Goal: Obtain resource: Download file/media

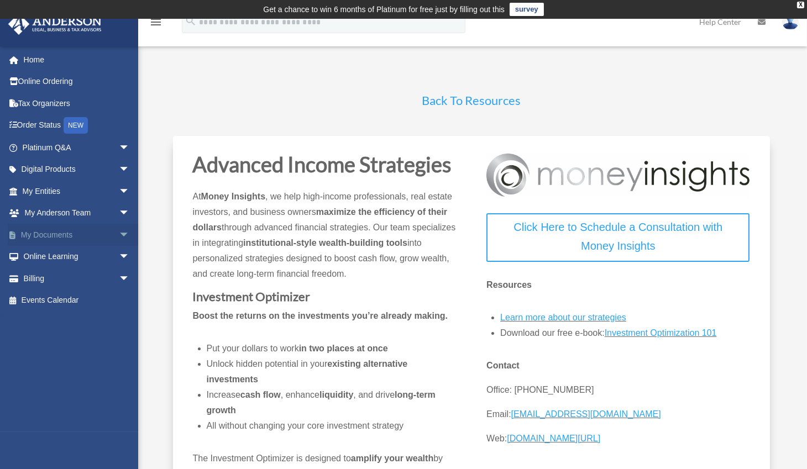
click at [119, 231] on span "arrow_drop_down" at bounding box center [130, 235] width 22 height 23
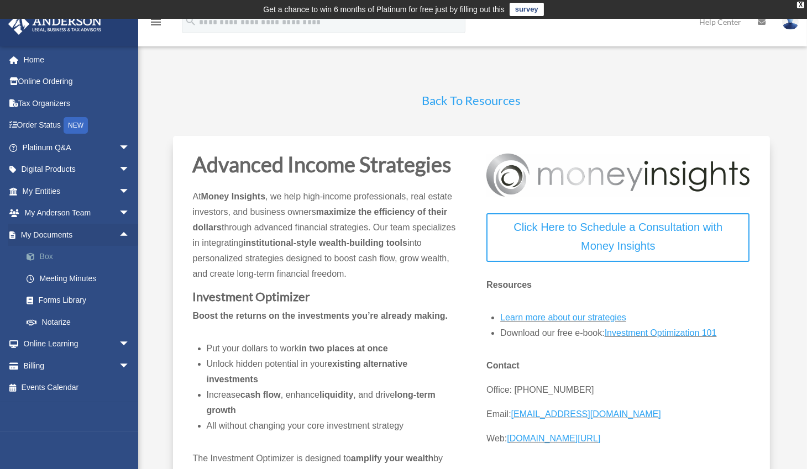
click at [36, 257] on span at bounding box center [36, 257] width 7 height 8
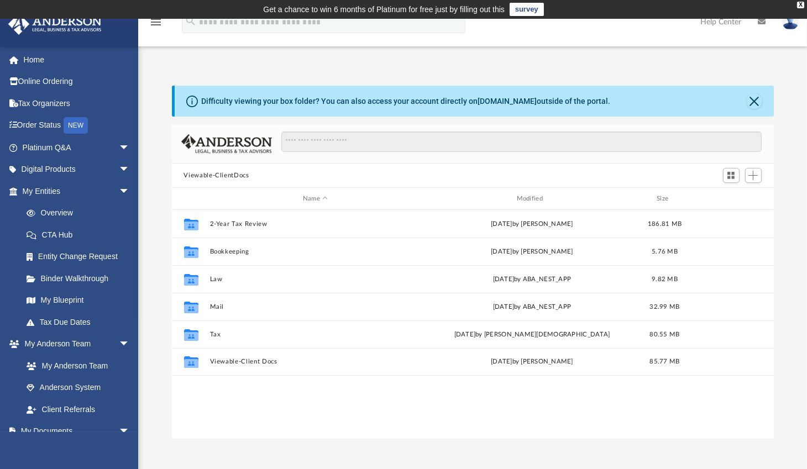
scroll to position [243, 594]
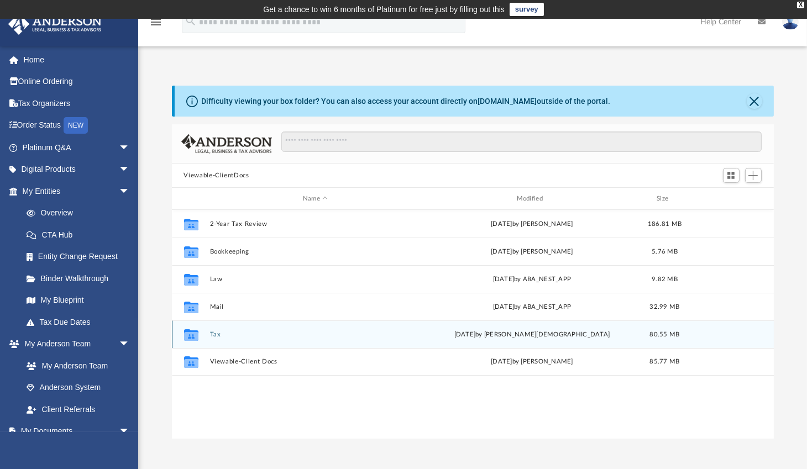
click at [218, 335] on button "Tax" at bounding box center [315, 334] width 212 height 7
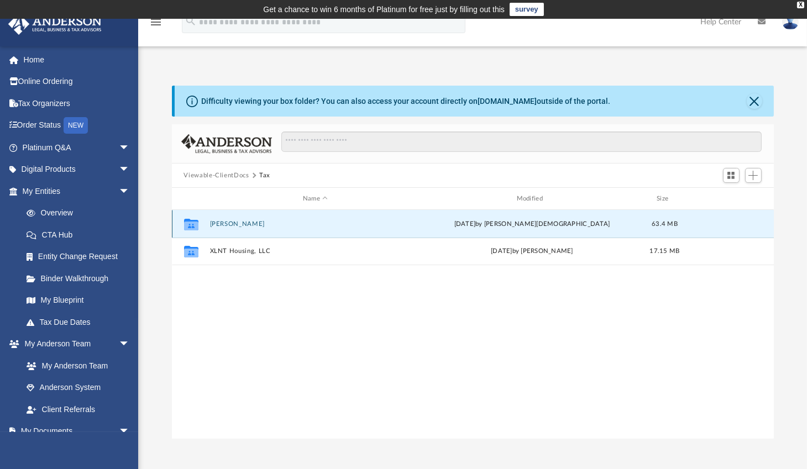
click at [232, 225] on button "Haas, Steven R." at bounding box center [315, 224] width 212 height 7
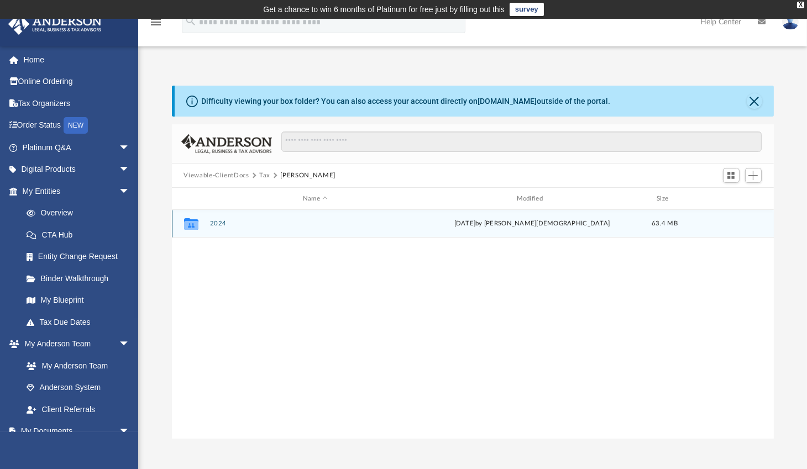
click at [219, 226] on button "2024" at bounding box center [315, 223] width 212 height 7
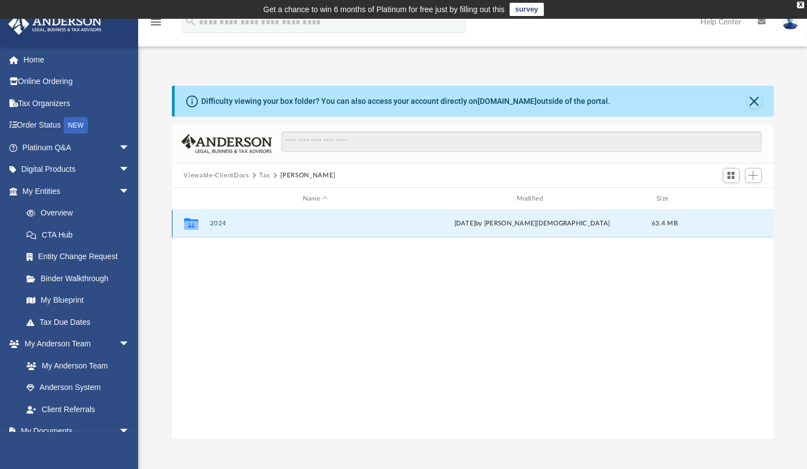
click at [219, 226] on button "2024" at bounding box center [315, 223] width 212 height 7
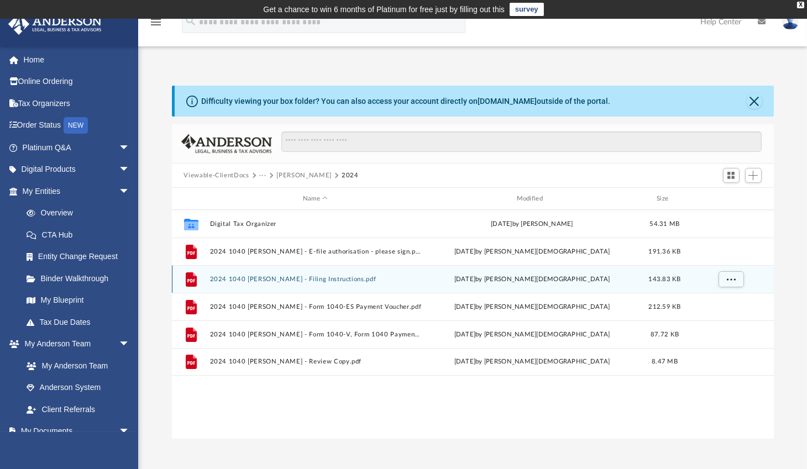
click at [327, 280] on button "2024 1040 Haas, Steven R. - Filing Instructions.pdf" at bounding box center [315, 279] width 212 height 7
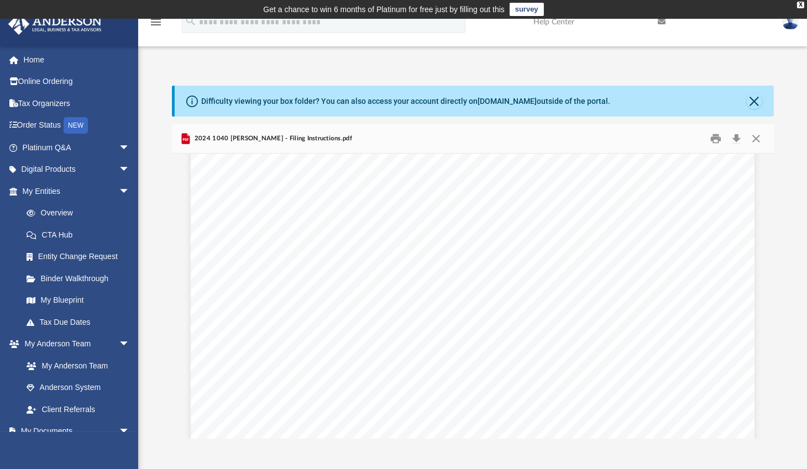
scroll to position [413, 0]
